Goal: Transaction & Acquisition: Purchase product/service

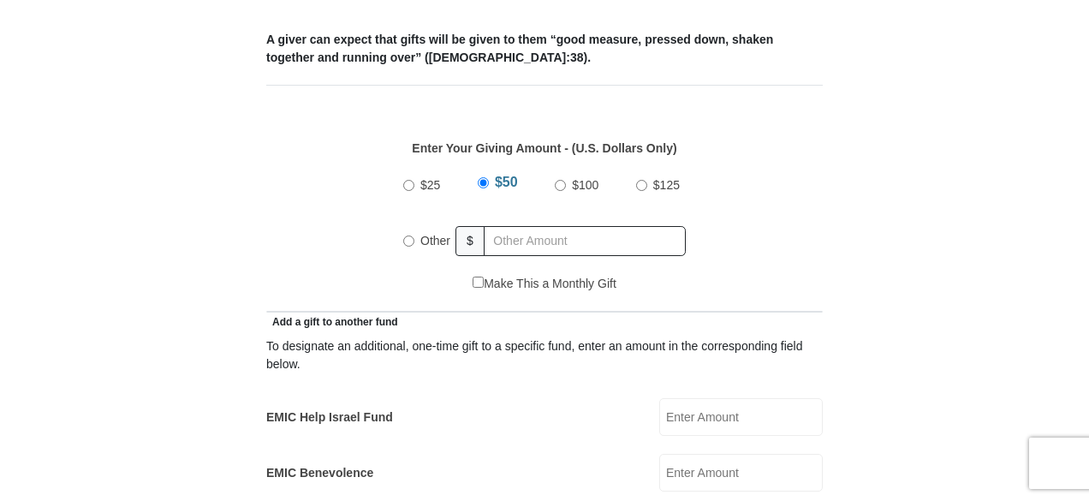
scroll to position [770, 0]
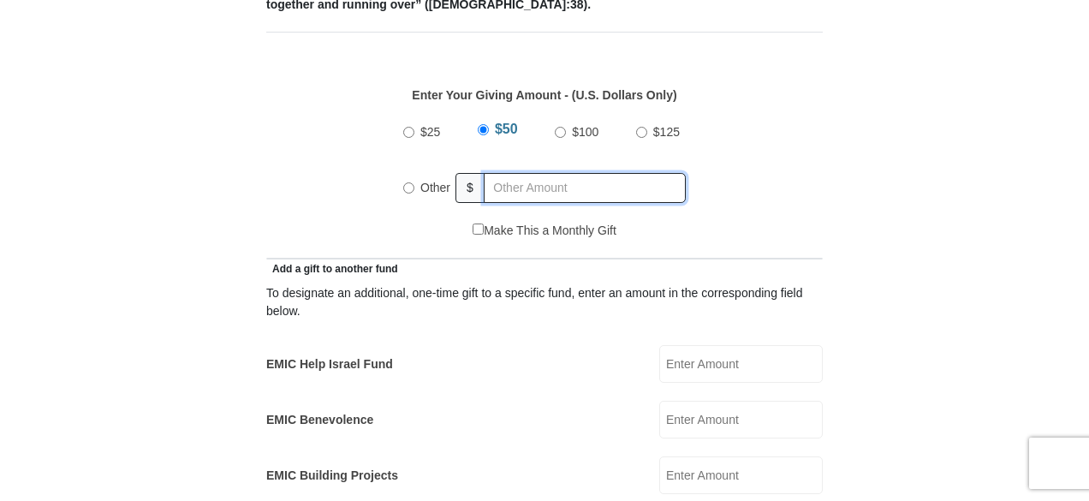
radio input "true"
click at [512, 173] on input "text" at bounding box center [588, 188] width 196 height 30
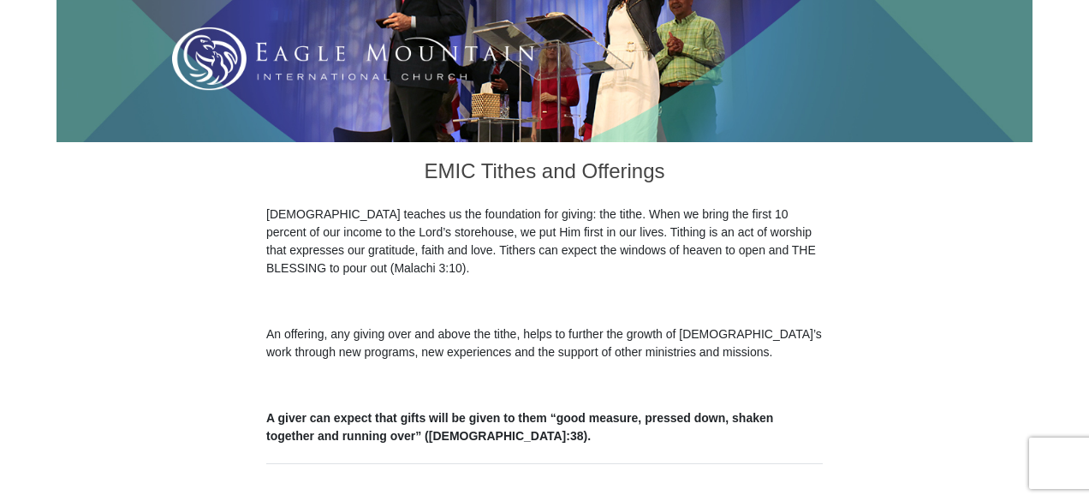
scroll to position [342, 0]
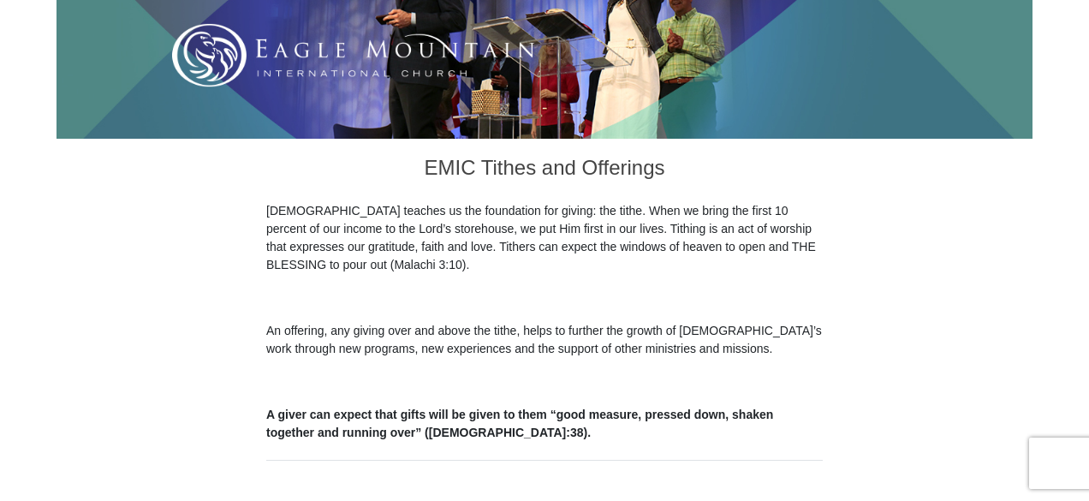
type input "153"
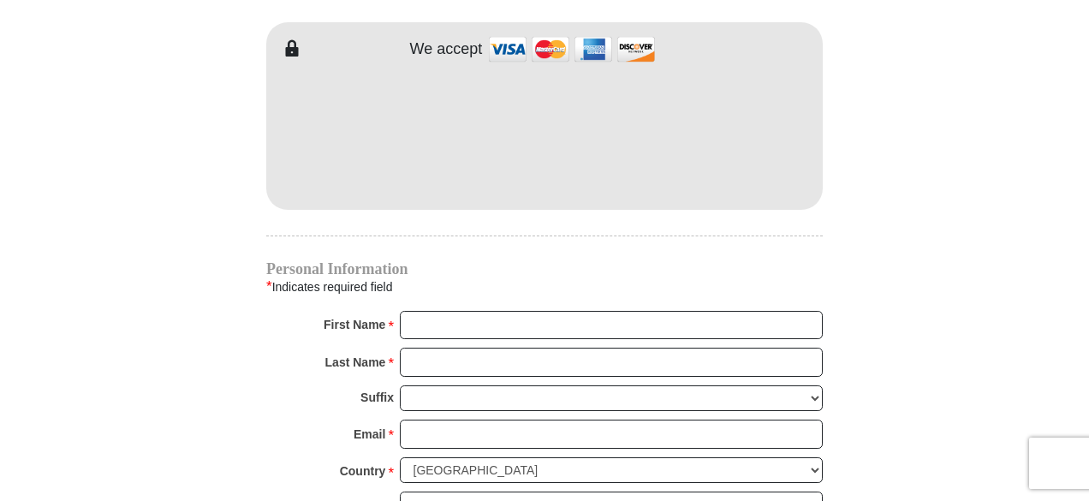
scroll to position [1541, 0]
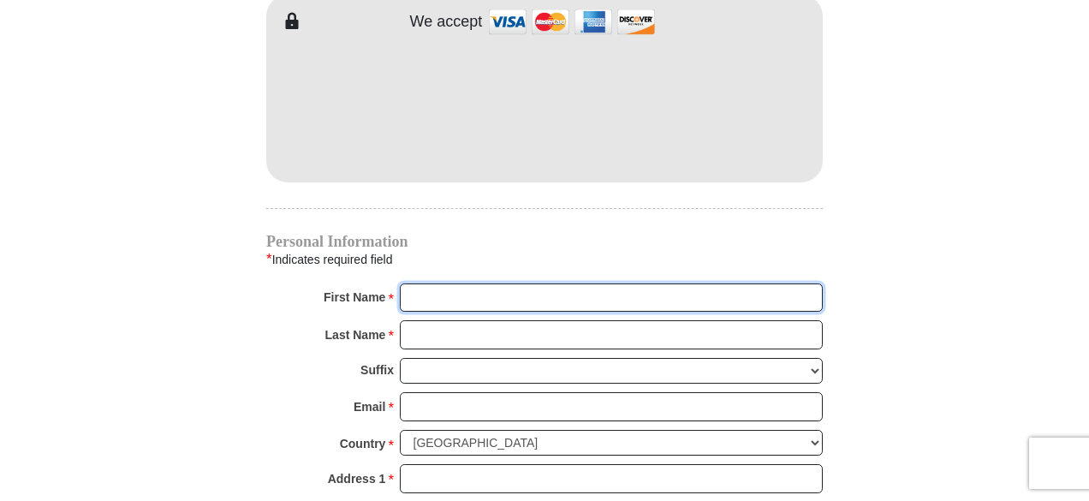
click at [455, 283] on input "First Name *" at bounding box center [611, 297] width 423 height 29
type input "Queen"
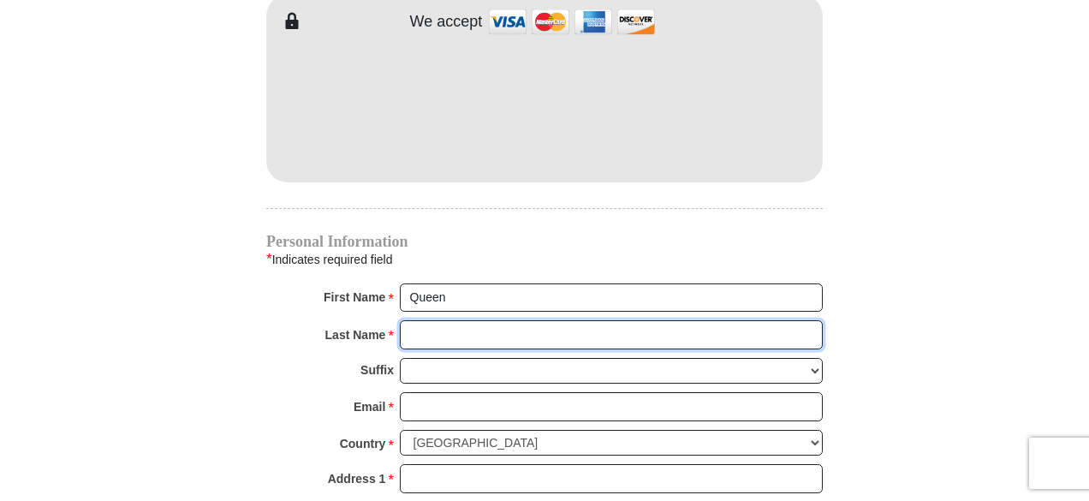
click at [452, 320] on input "Last Name *" at bounding box center [611, 334] width 423 height 29
type input "Okon"
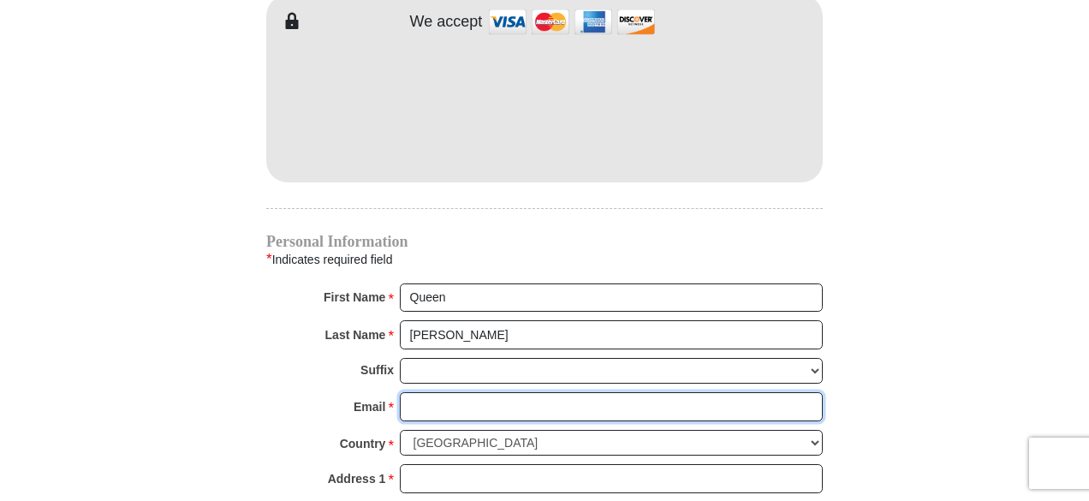
click at [474, 392] on input "Email *" at bounding box center [611, 406] width 423 height 29
type input "queenokon@yahoo.com"
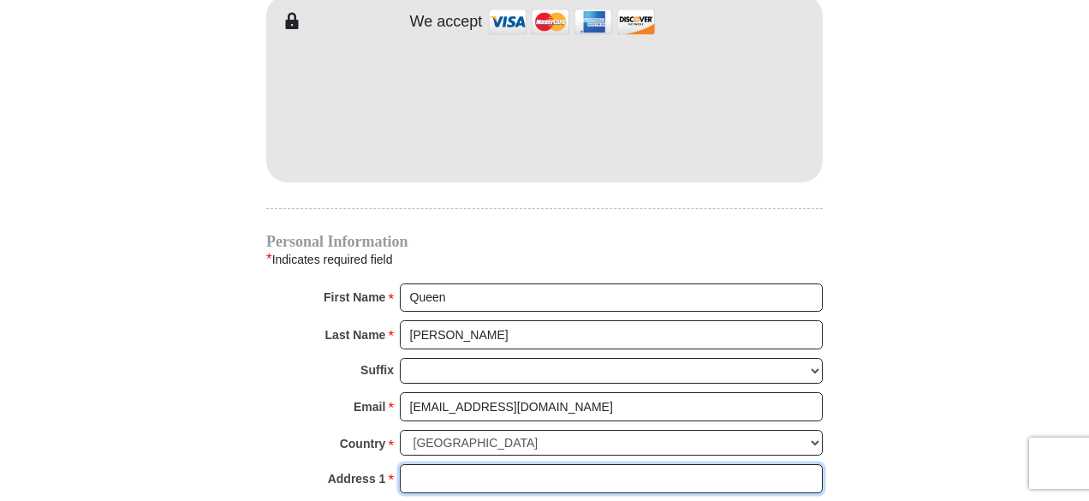
type input "275 S. Bryn Mawr Ave. Apt J46"
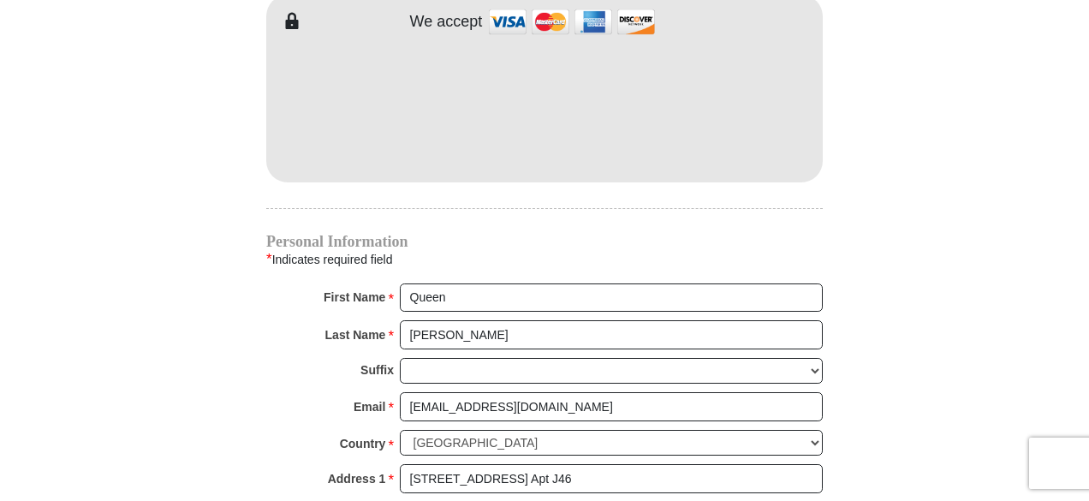
type input "Bryn Mawr"
select select "PA"
type input "19010"
type input "9739016807"
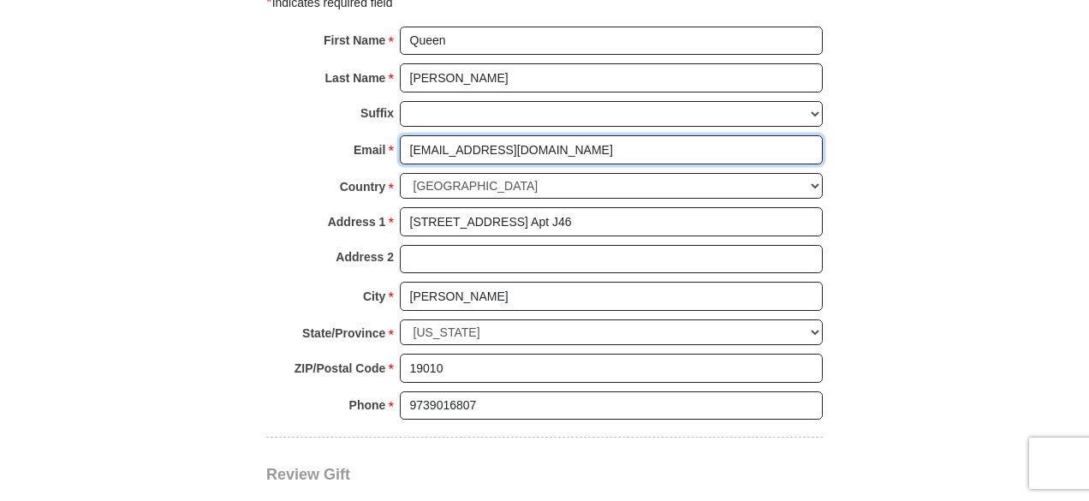
scroll to position [2140, 0]
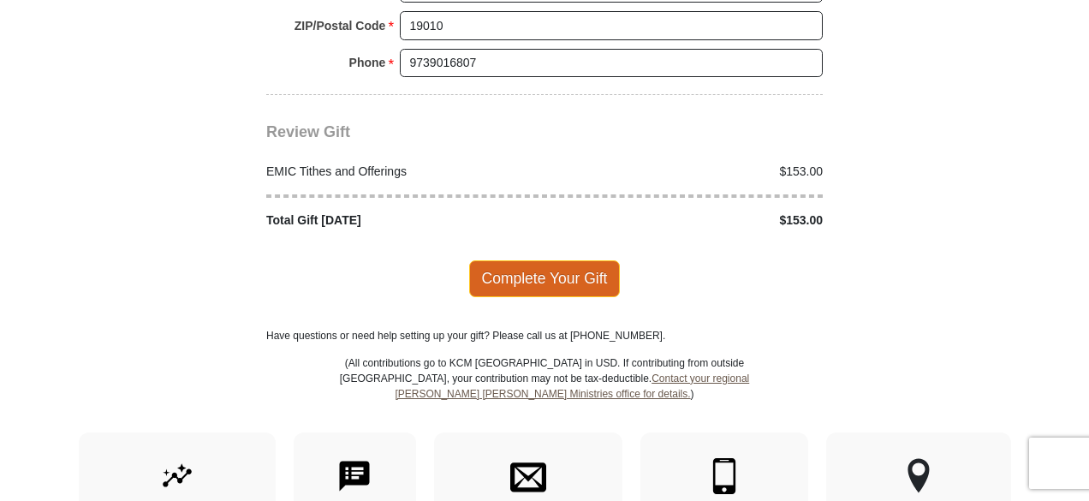
click at [551, 260] on span "Complete Your Gift" at bounding box center [545, 278] width 152 height 36
